Goal: Find specific fact: Find specific fact

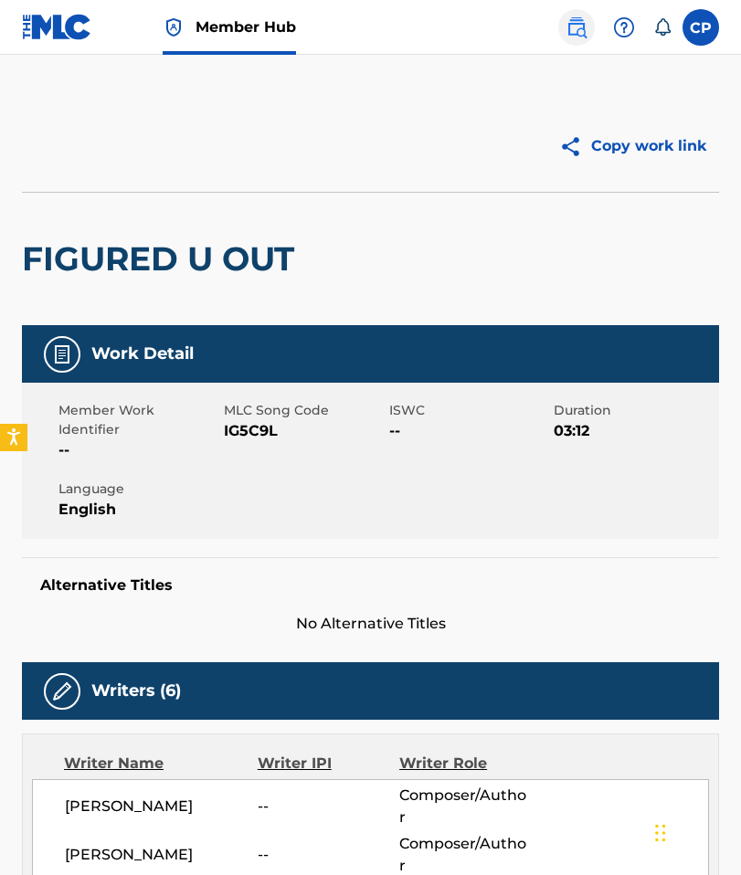
click at [593, 32] on link at bounding box center [576, 27] width 37 height 37
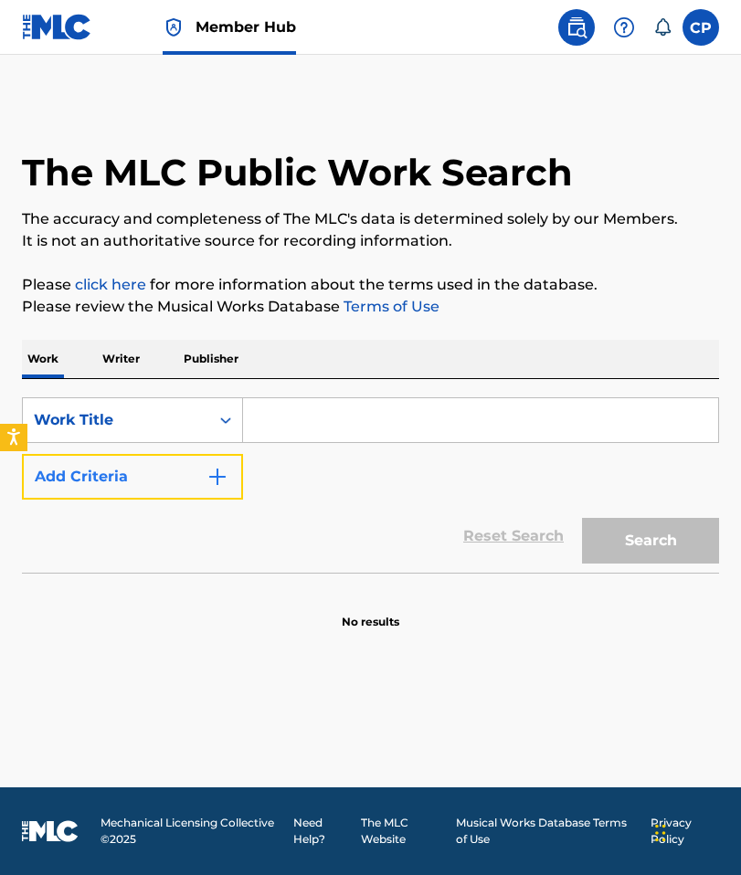
click at [181, 480] on button "Add Criteria" at bounding box center [132, 477] width 221 height 46
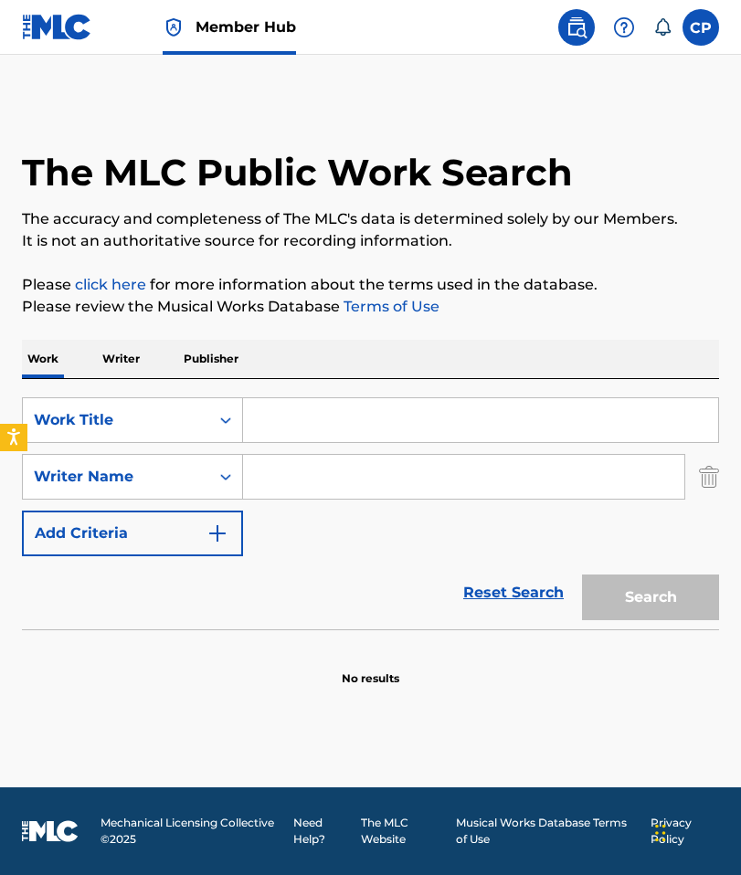
click at [289, 476] on input "Search Form" at bounding box center [463, 477] width 441 height 44
paste input "[PERSON_NAME]"
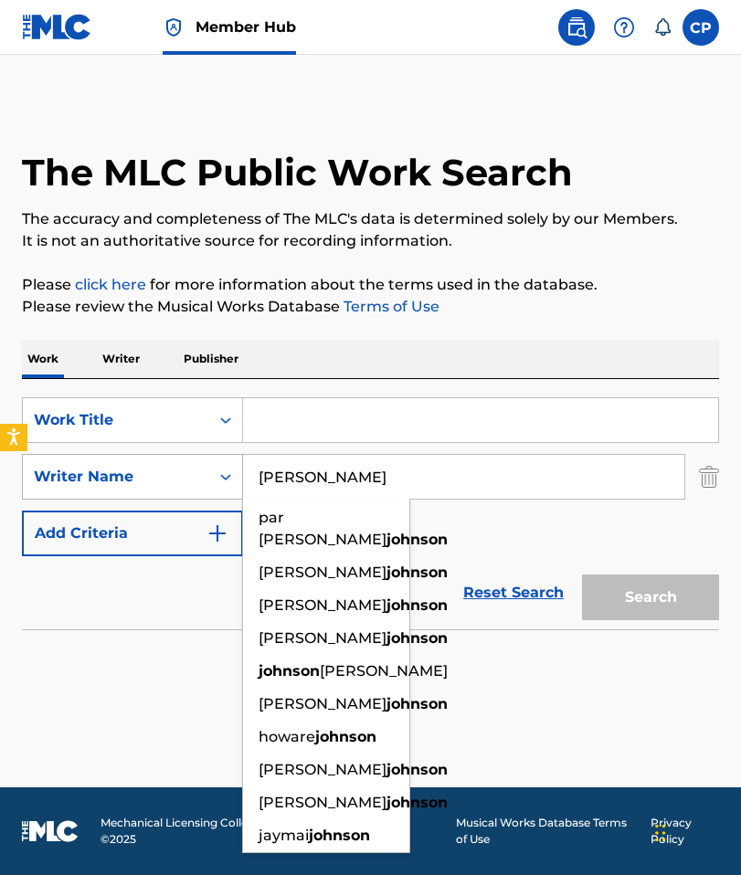
type input "[PERSON_NAME]"
click at [383, 430] on input "Search Form" at bounding box center [480, 420] width 475 height 44
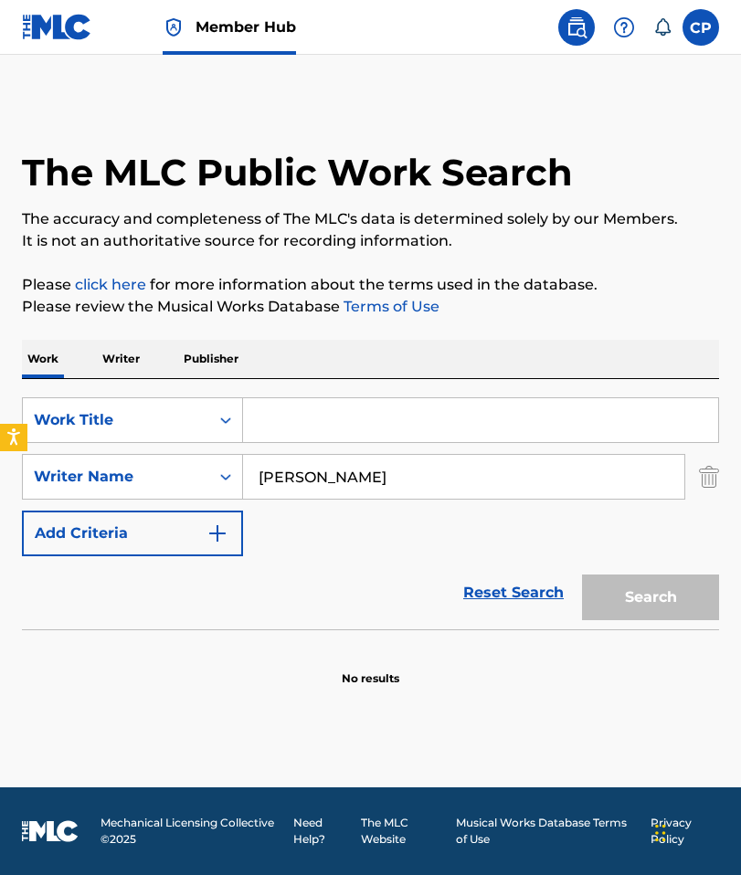
paste input "Fixed Fight"
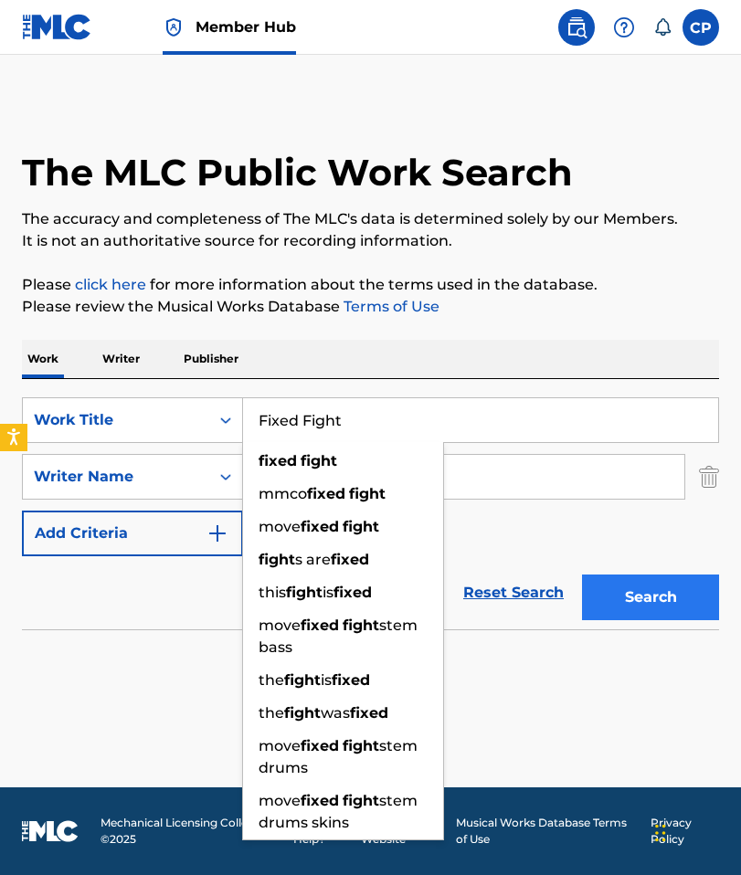
type input "Fixed Fight"
click at [668, 610] on button "Search" at bounding box center [650, 598] width 137 height 46
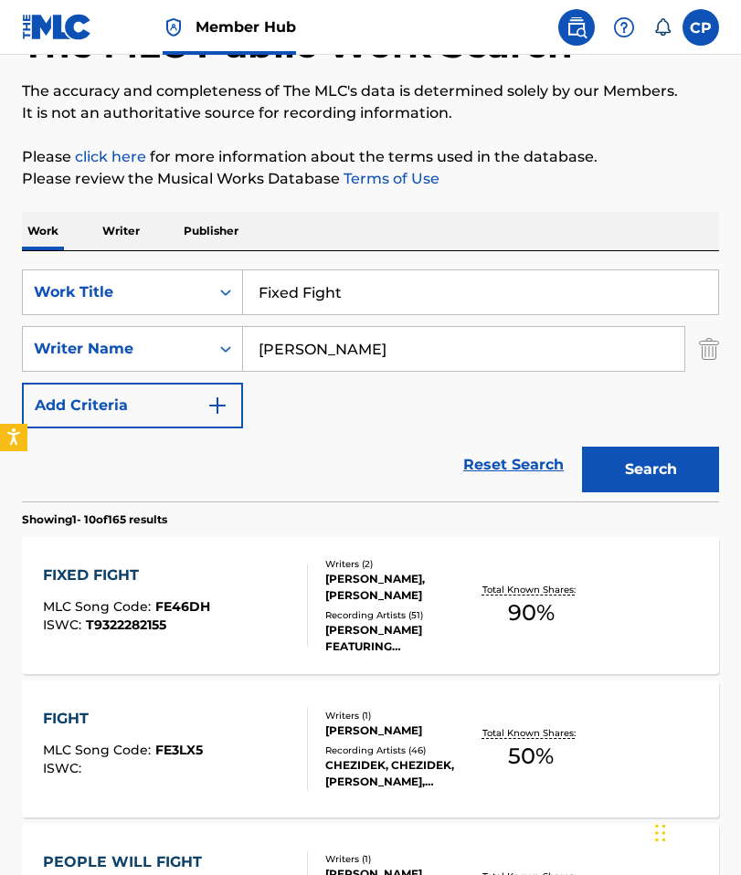
scroll to position [133, 0]
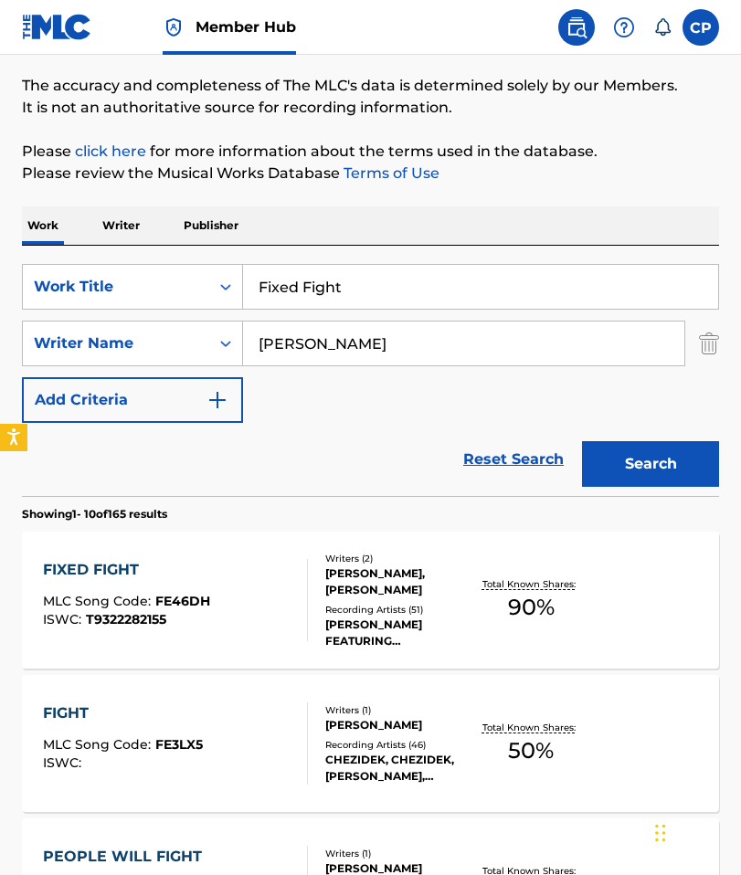
click at [270, 587] on div "FIXED FIGHT MLC Song Code : FE46DH ISWC : T9322282155" at bounding box center [175, 600] width 265 height 82
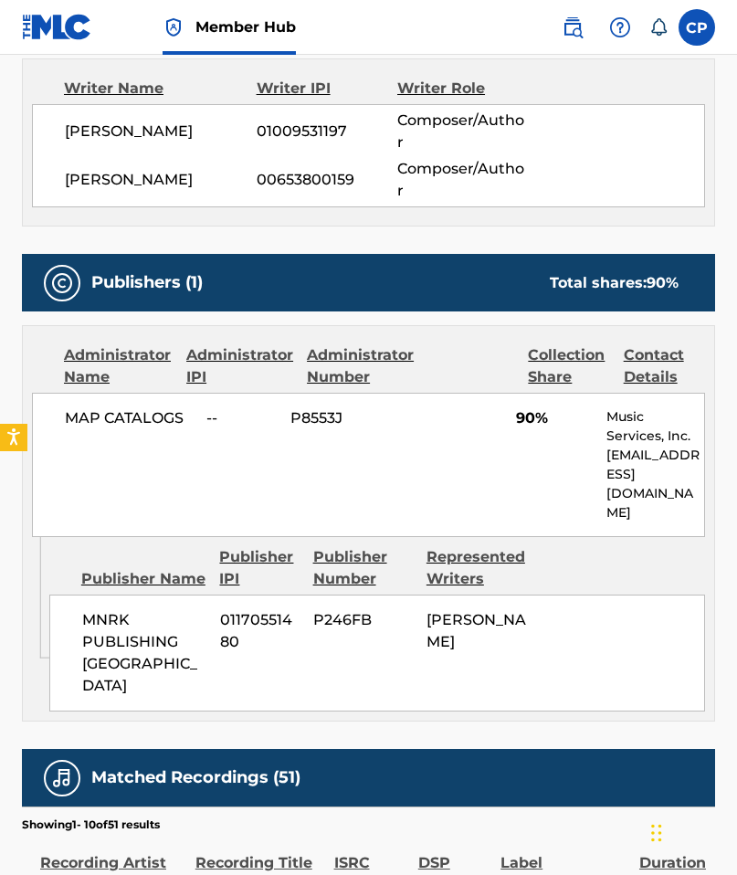
scroll to position [695, 0]
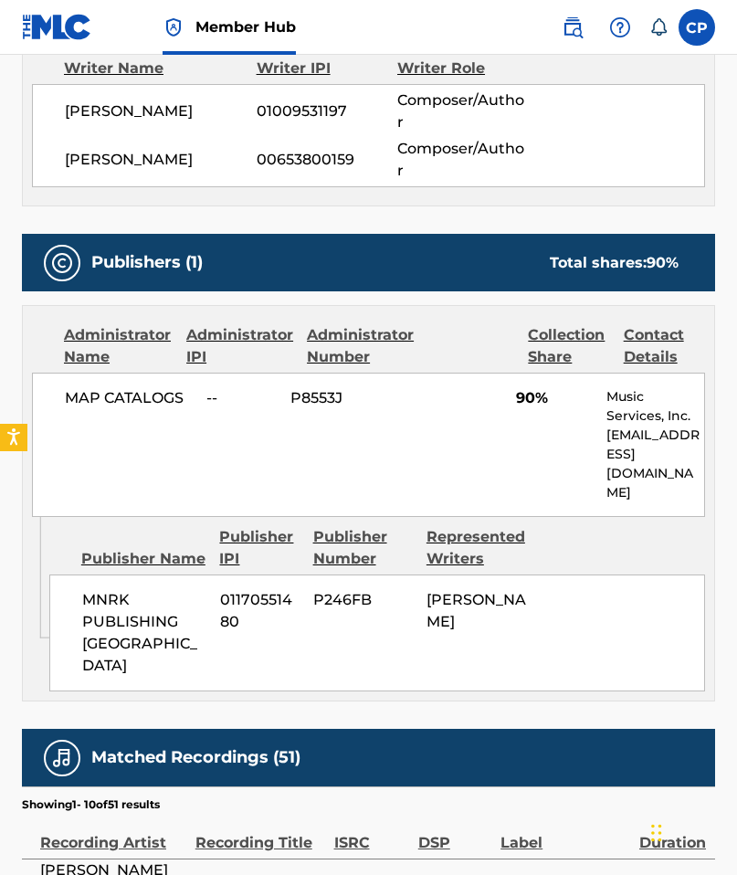
click at [111, 347] on div "Administrator Name" at bounding box center [118, 346] width 109 height 44
click at [70, 387] on span "MAP CATALOGS" at bounding box center [129, 398] width 128 height 22
drag, startPoint x: 87, startPoint y: 485, endPoint x: 113, endPoint y: 597, distance: 114.6
click at [100, 543] on div "Publisher Name Publisher IPI Publisher Number Represented Writers MNRK PUBLISHI…" at bounding box center [381, 604] width 665 height 174
click at [116, 606] on span "MNRK PUBLISHING [GEOGRAPHIC_DATA]" at bounding box center [144, 633] width 124 height 88
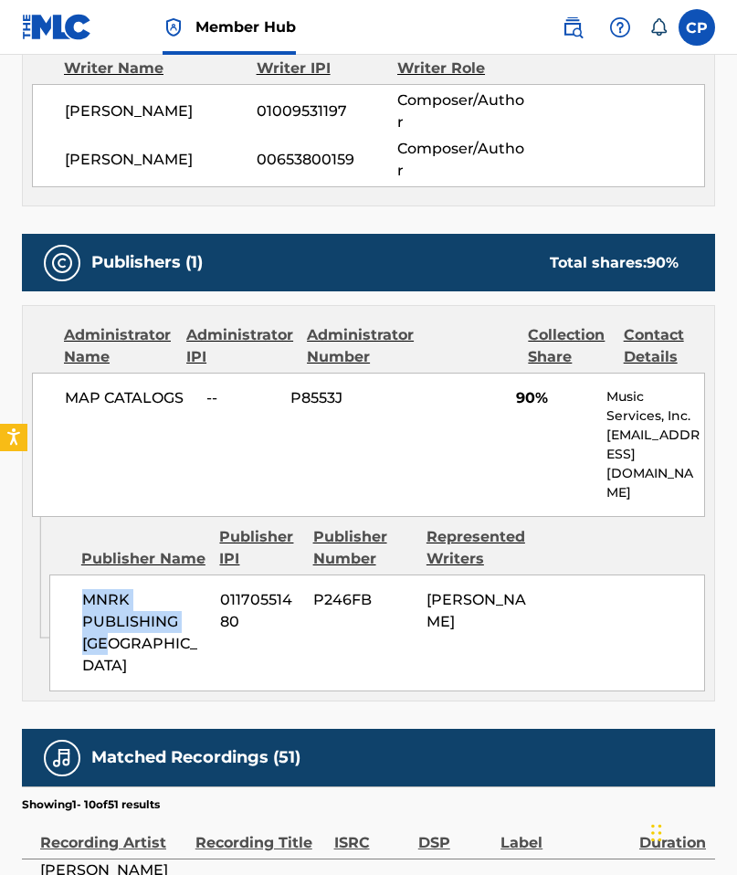
drag, startPoint x: 111, startPoint y: 601, endPoint x: 79, endPoint y: 562, distance: 50.1
click at [79, 575] on div "MNRK PUBLISHING USA 01170551480 P246FB [PERSON_NAME]" at bounding box center [377, 633] width 656 height 117
copy span "MNRK PUBLISHING [GEOGRAPHIC_DATA]"
